Goal: Task Accomplishment & Management: Use online tool/utility

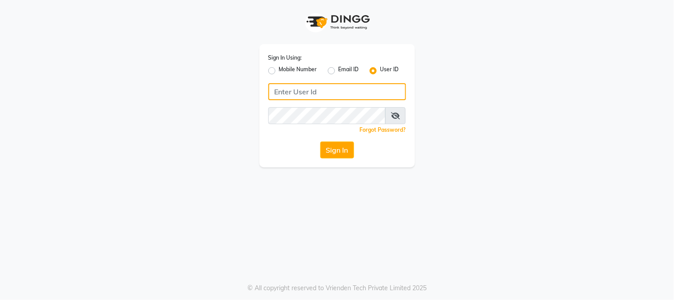
click at [372, 94] on input "Username" at bounding box center [337, 91] width 138 height 17
type input "[PERSON_NAME]"
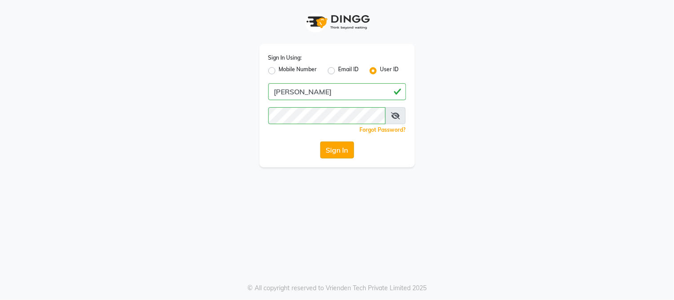
click at [344, 143] on button "Sign In" at bounding box center [338, 149] width 34 height 17
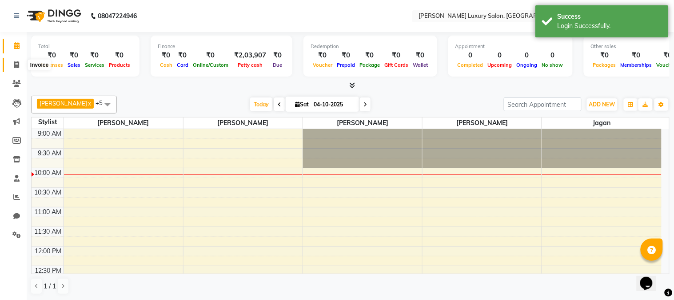
click at [15, 60] on span at bounding box center [17, 65] width 16 height 10
select select "7752"
select select "service"
